Goal: Information Seeking & Learning: Learn about a topic

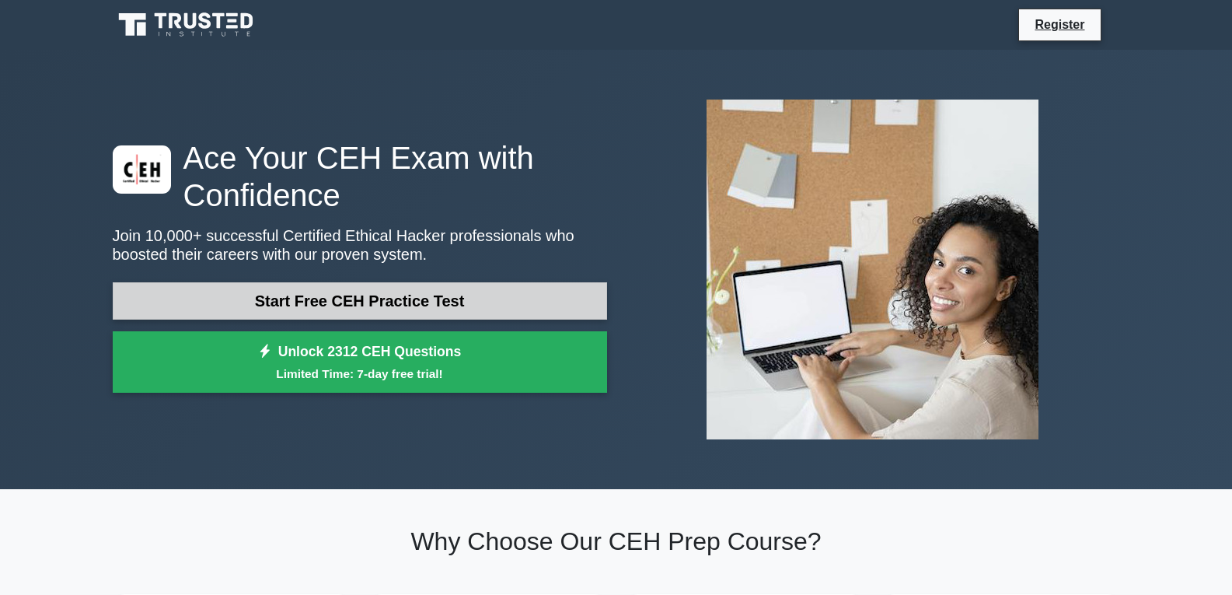
click at [345, 307] on link "Start Free CEH Practice Test" at bounding box center [360, 300] width 494 height 37
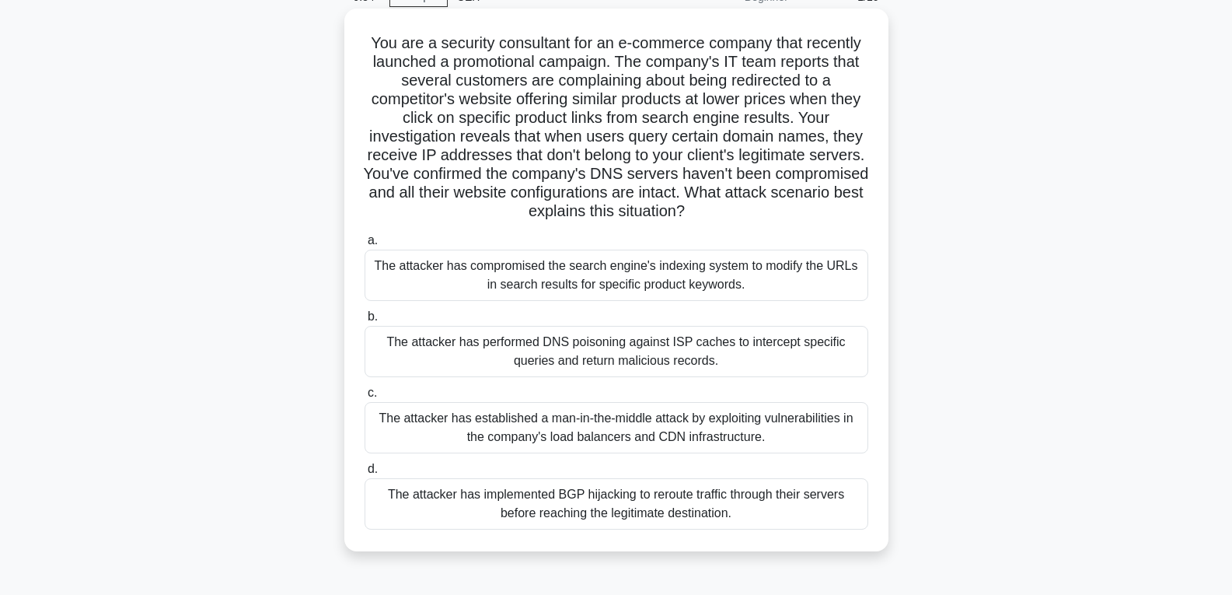
scroll to position [78, 0]
click at [522, 442] on div "The attacker has established a man-in-the-middle attack by exploiting vulnerabi…" at bounding box center [617, 428] width 504 height 51
click at [365, 399] on input "c. The attacker has established a man-in-the-middle attack by exploiting vulner…" at bounding box center [365, 394] width 0 height 10
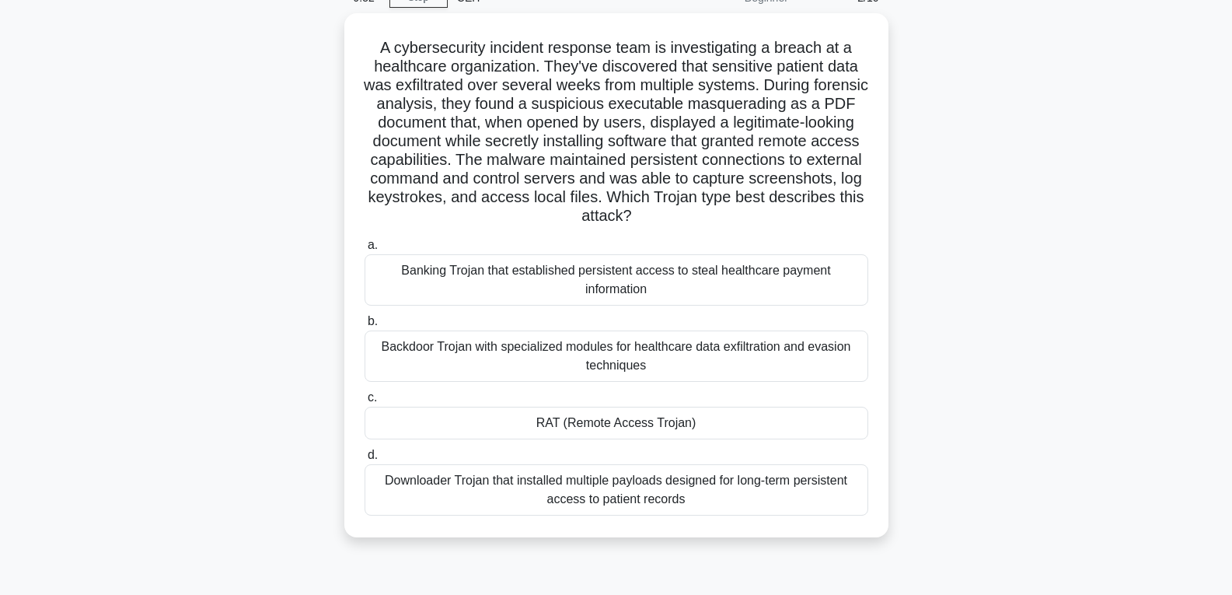
scroll to position [0, 0]
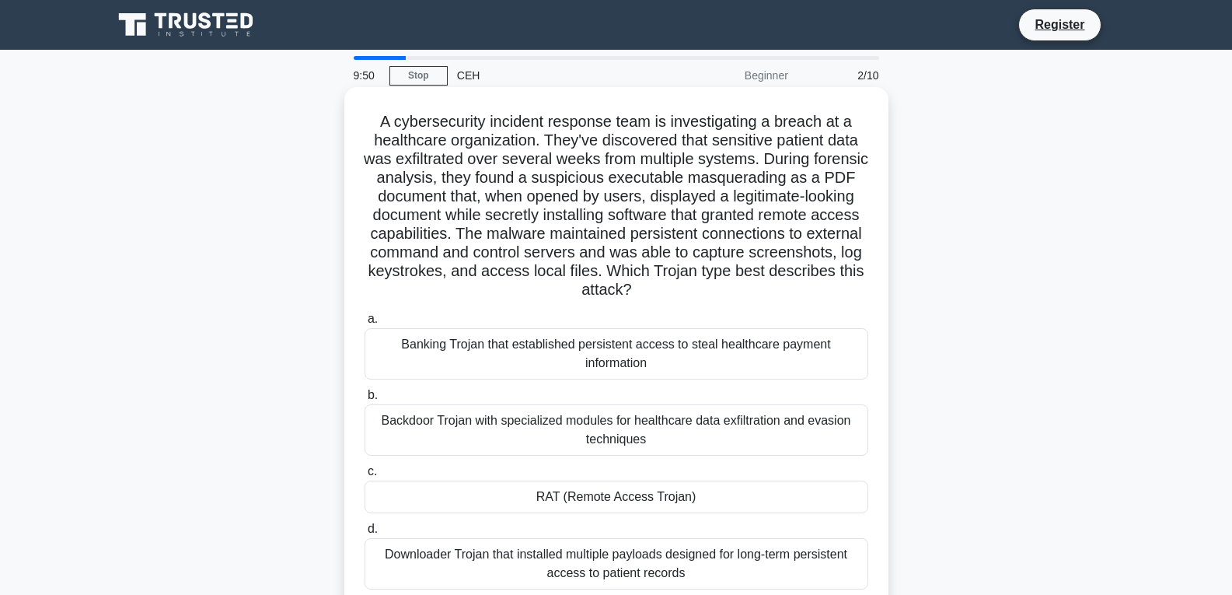
click at [563, 498] on div "RAT (Remote Access Trojan)" at bounding box center [617, 496] width 504 height 33
click at [365, 477] on input "c. RAT (Remote Access Trojan)" at bounding box center [365, 471] width 0 height 10
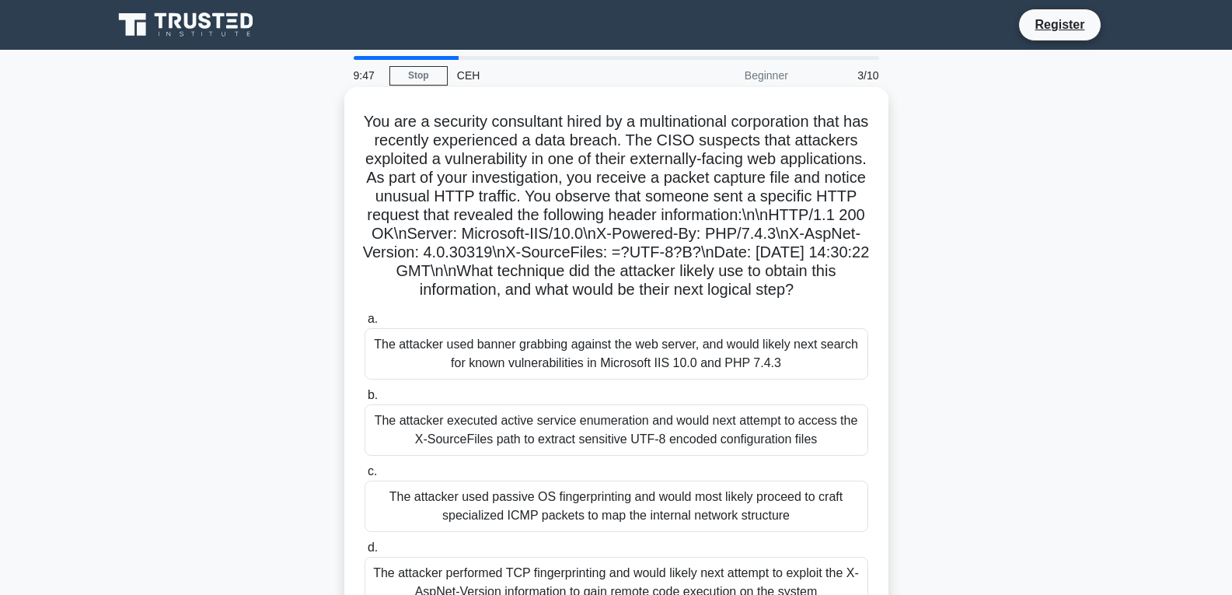
click at [551, 444] on div "The attacker executed active service enumeration and would next attempt to acce…" at bounding box center [617, 429] width 504 height 51
click at [365, 400] on input "b. The attacker executed active service enumeration and would next attempt to a…" at bounding box center [365, 395] width 0 height 10
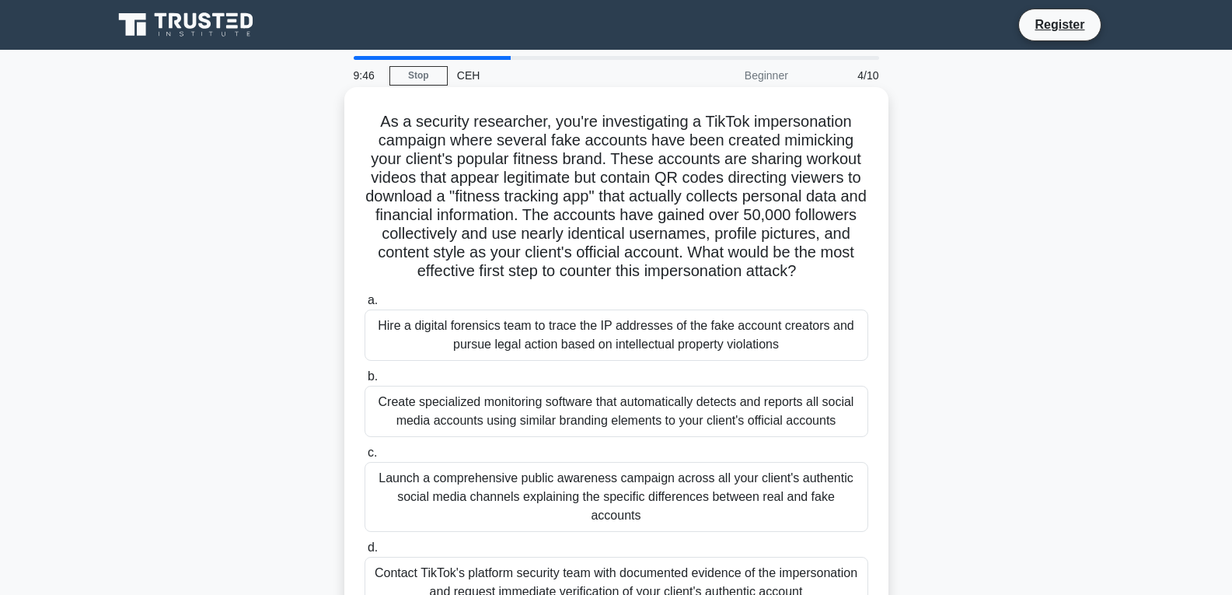
click at [570, 400] on div "Create specialized monitoring software that automatically detects and reports a…" at bounding box center [617, 411] width 504 height 51
click at [365, 382] on input "b. Create specialized monitoring software that automatically detects and report…" at bounding box center [365, 377] width 0 height 10
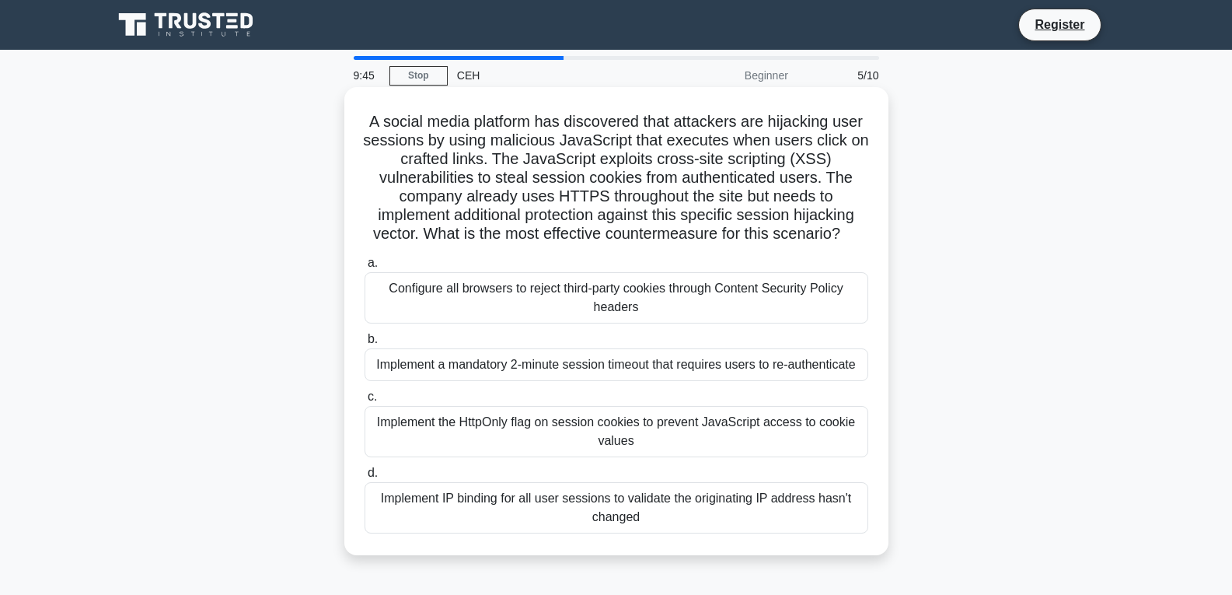
click at [571, 442] on div "Implement the HttpOnly flag on session cookies to prevent JavaScript access to …" at bounding box center [617, 431] width 504 height 51
click at [365, 402] on input "c. Implement the HttpOnly flag on session cookies to prevent JavaScript access …" at bounding box center [365, 397] width 0 height 10
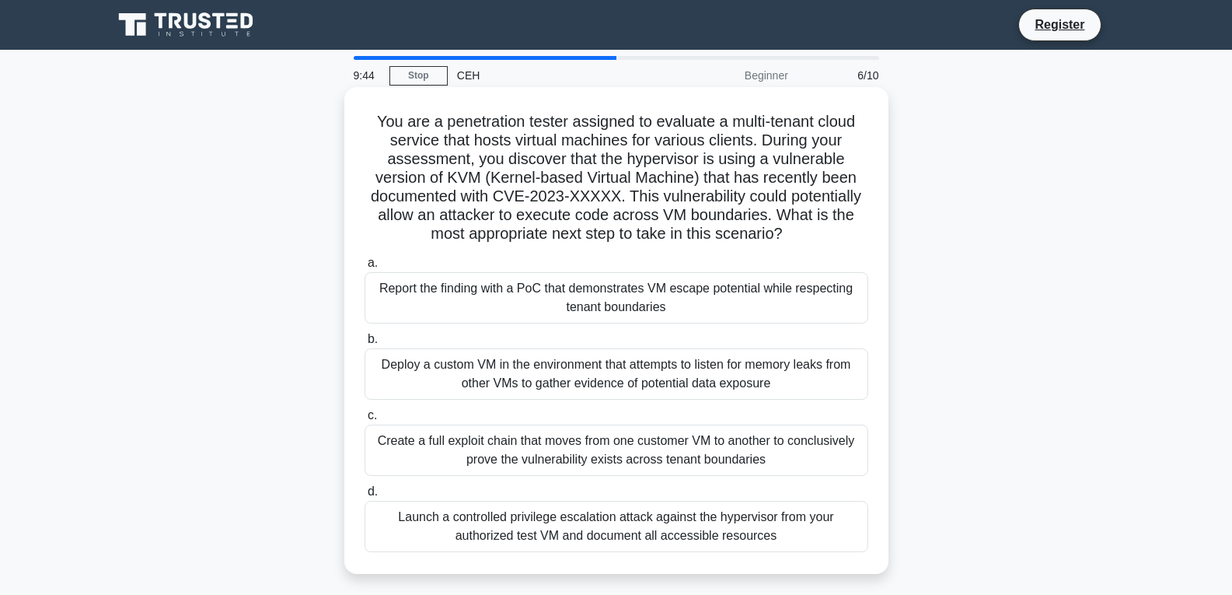
click at [567, 365] on div "Deploy a custom VM in the environment that attempts to listen for memory leaks …" at bounding box center [617, 373] width 504 height 51
click at [365, 344] on input "b. Deploy a custom VM in the environment that attempts to listen for memory lea…" at bounding box center [365, 339] width 0 height 10
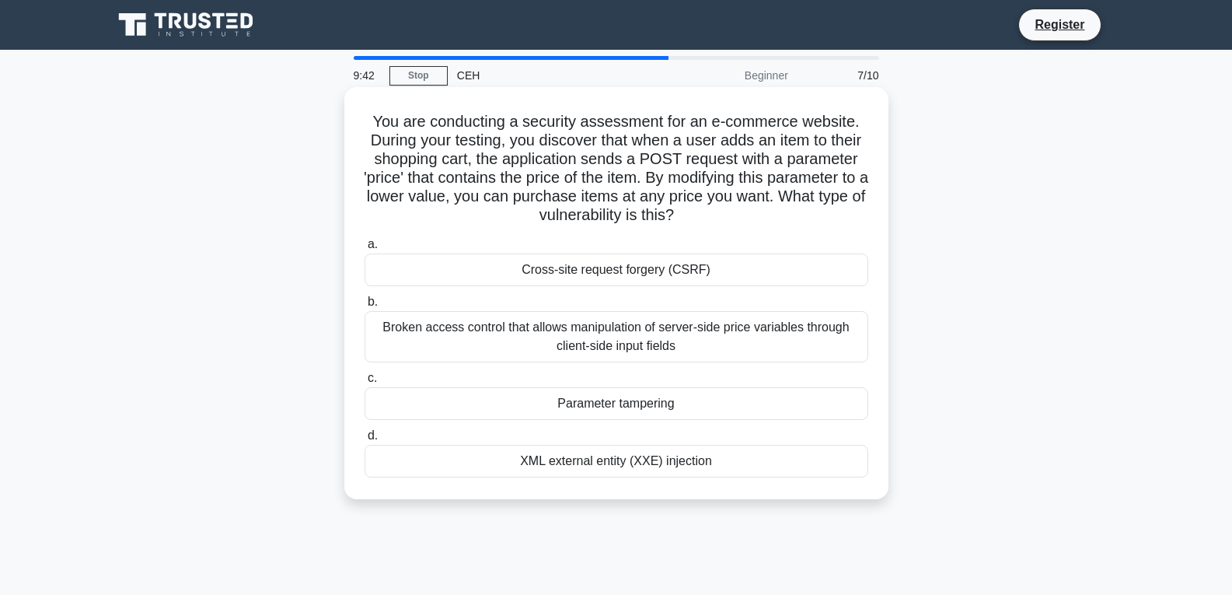
click at [576, 412] on div "Parameter tampering" at bounding box center [617, 403] width 504 height 33
click at [365, 383] on input "c. Parameter tampering" at bounding box center [365, 378] width 0 height 10
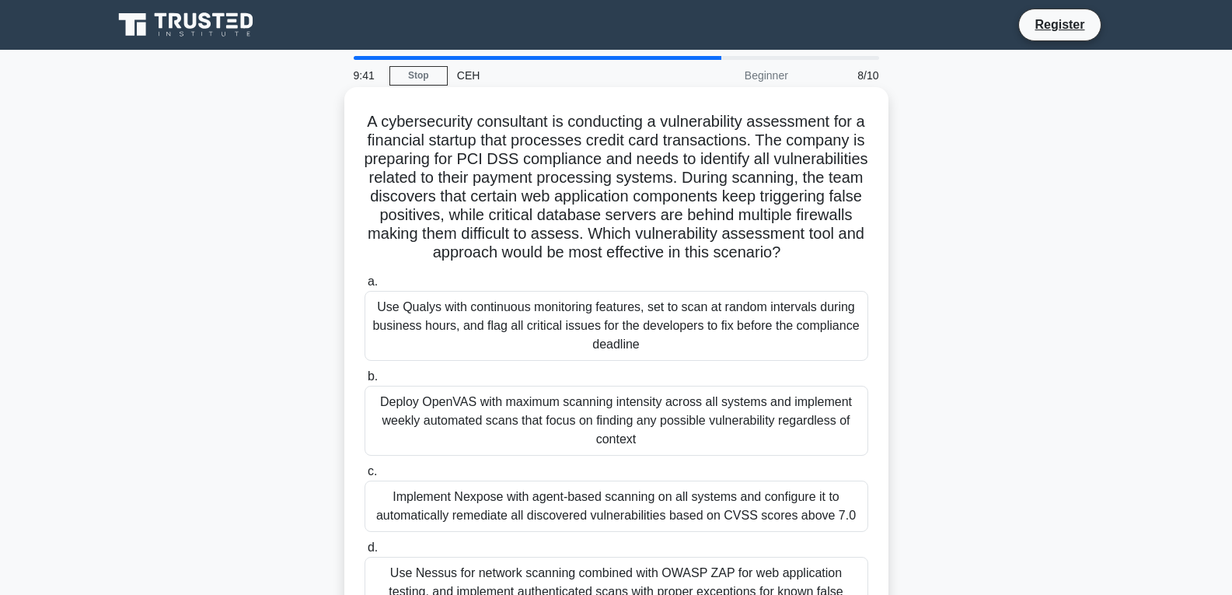
click at [567, 354] on div "Use Qualys with continuous monitoring features, set to scan at random intervals…" at bounding box center [617, 326] width 504 height 70
click at [365, 287] on input "a. Use Qualys with continuous monitoring features, set to scan at random interv…" at bounding box center [365, 282] width 0 height 10
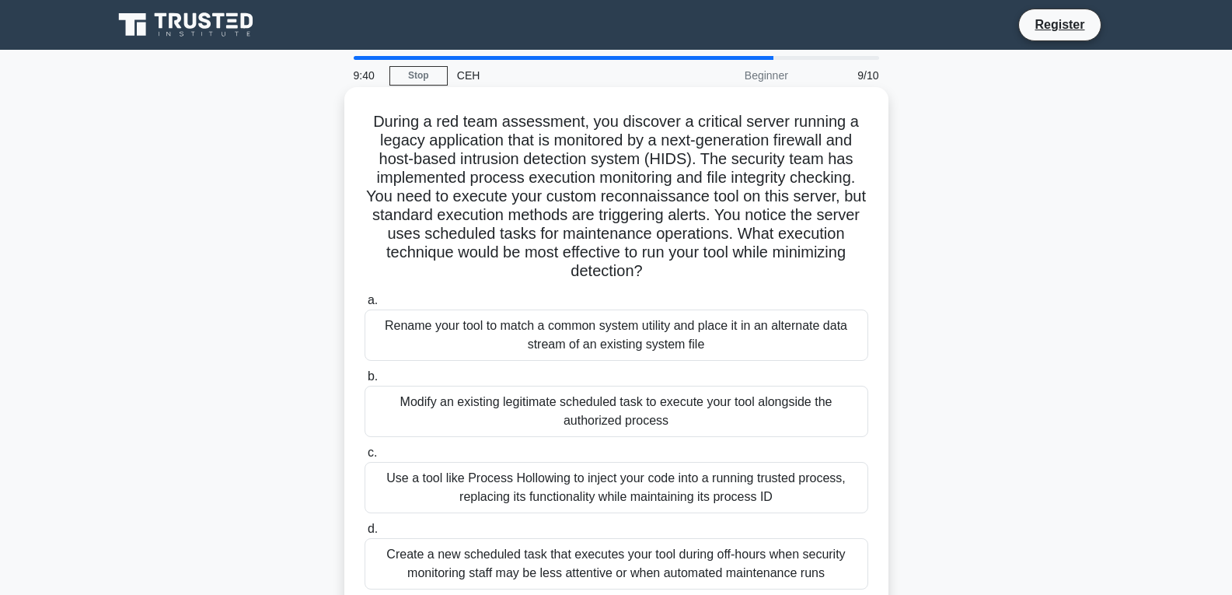
click at [573, 479] on div "Use a tool like Process Hollowing to inject your code into a running trusted pr…" at bounding box center [617, 487] width 504 height 51
click at [365, 458] on input "c. Use a tool like Process Hollowing to inject your code into a running trusted…" at bounding box center [365, 453] width 0 height 10
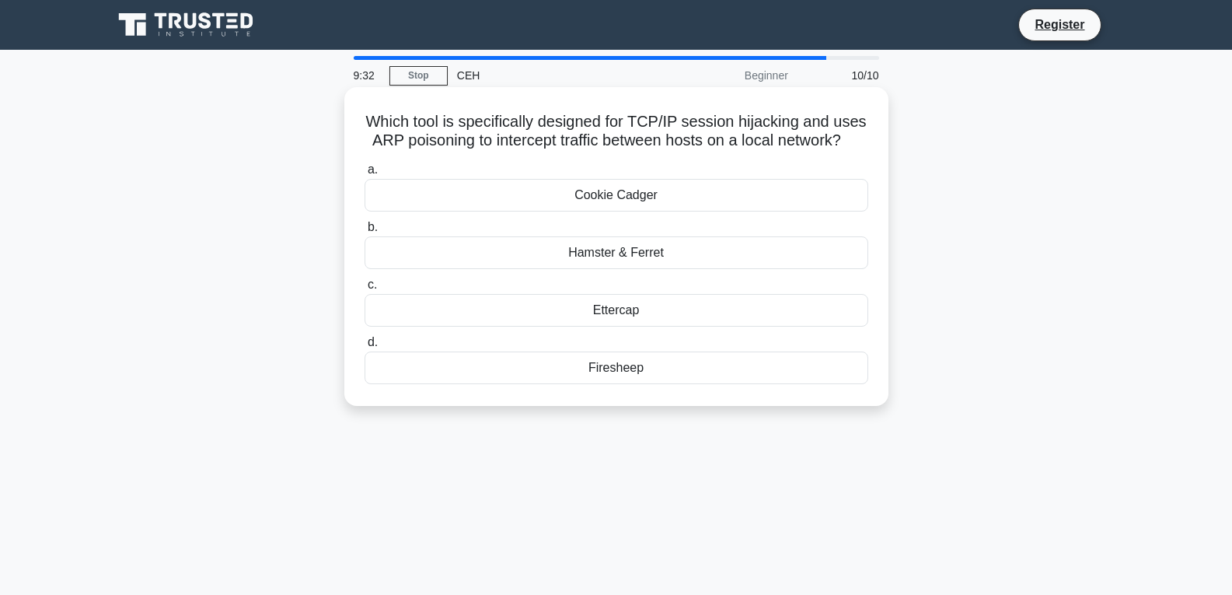
click at [636, 309] on div "Ettercap" at bounding box center [617, 310] width 504 height 33
click at [365, 290] on input "c. Ettercap" at bounding box center [365, 285] width 0 height 10
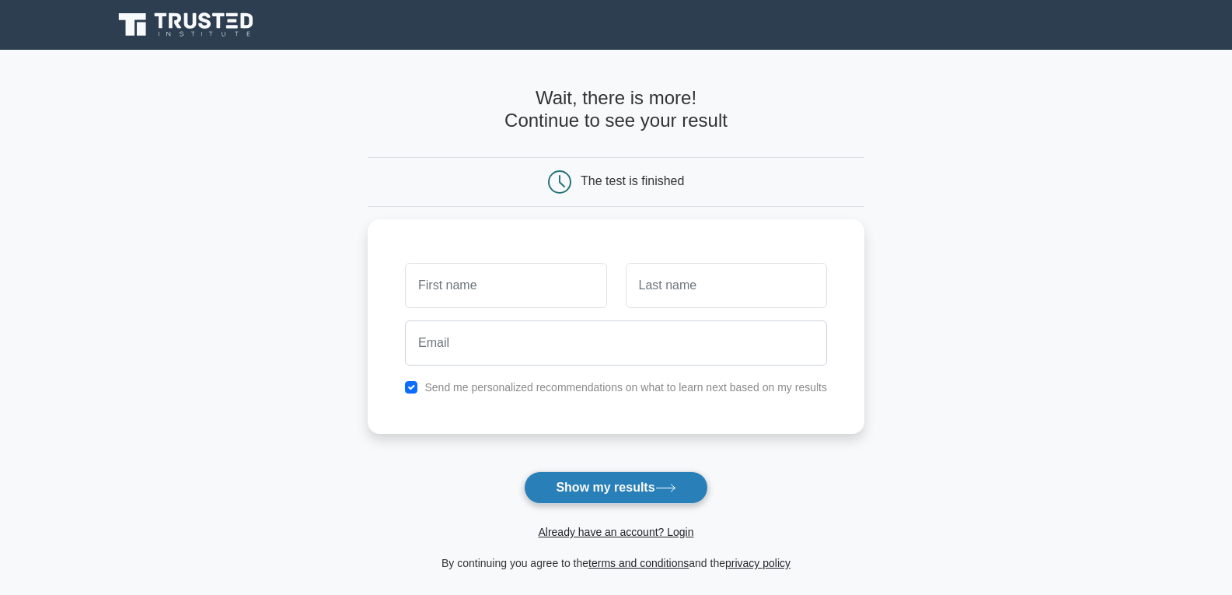
click at [662, 494] on button "Show my results" at bounding box center [615, 487] width 183 height 33
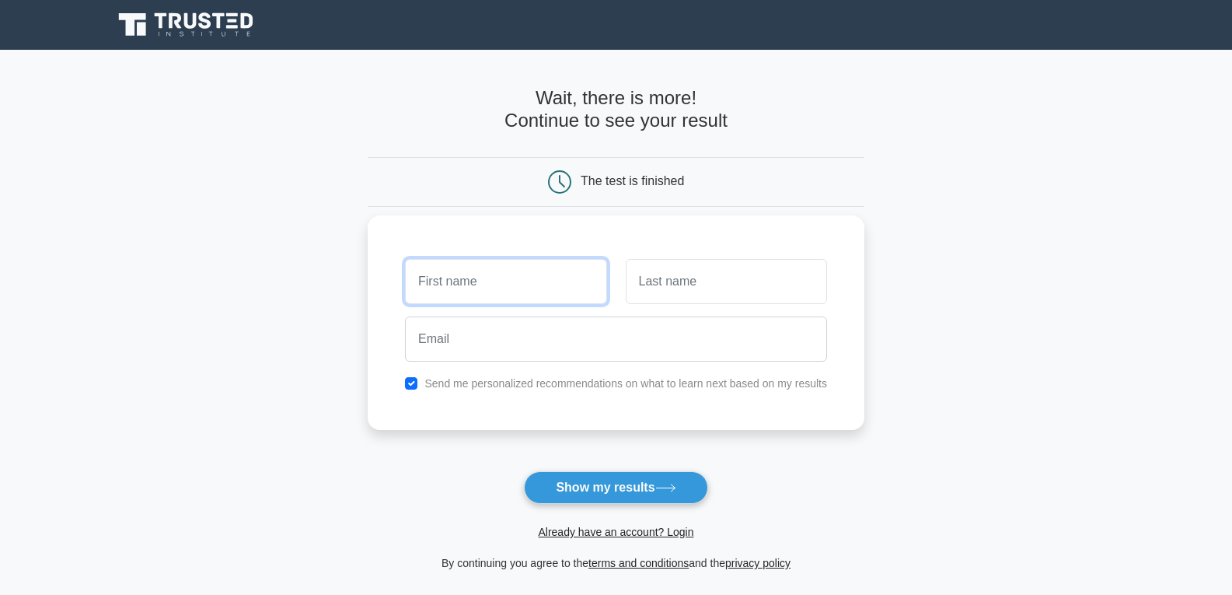
click at [497, 292] on input "text" at bounding box center [505, 281] width 201 height 45
type input "asdfds"
click at [738, 284] on input "a" at bounding box center [726, 281] width 201 height 45
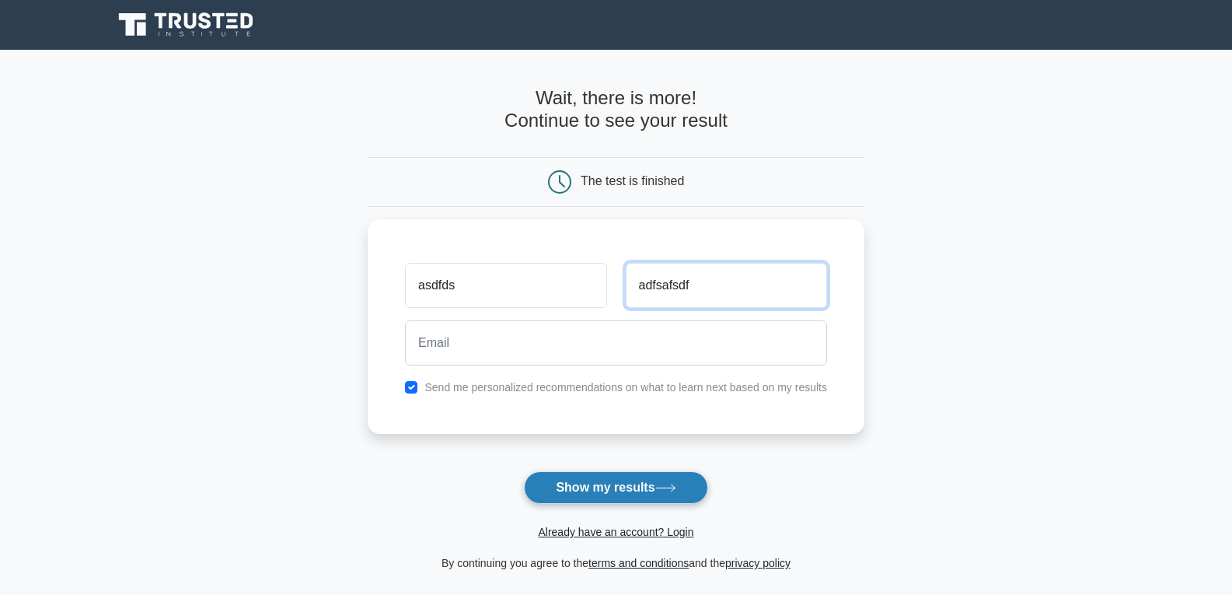
type input "adfsafsdf"
click at [588, 489] on button "Show my results" at bounding box center [615, 487] width 183 height 33
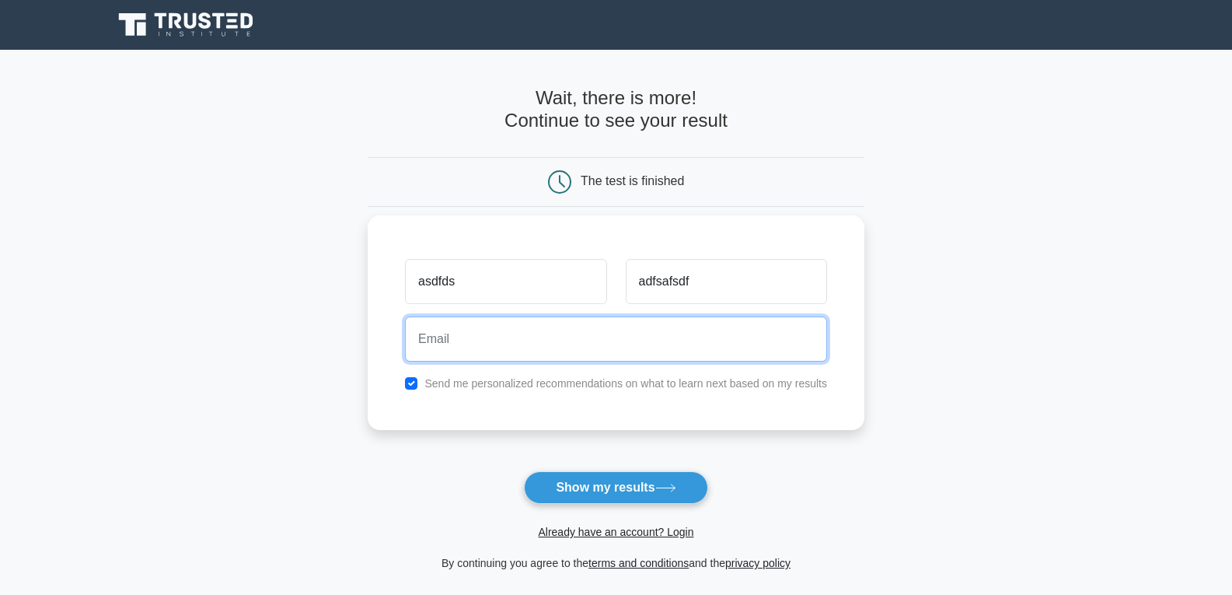
click at [508, 344] on input "email" at bounding box center [616, 338] width 422 height 45
click at [656, 345] on input "email" at bounding box center [616, 338] width 422 height 45
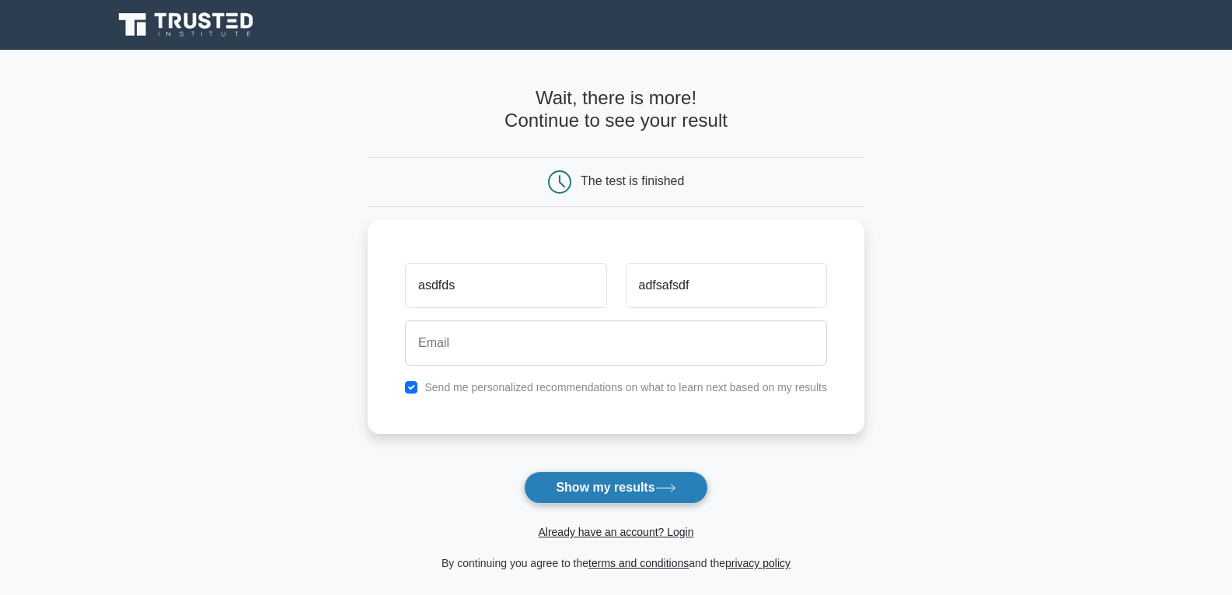
click at [631, 490] on button "Show my results" at bounding box center [615, 487] width 183 height 33
